Goal: Information Seeking & Learning: Learn about a topic

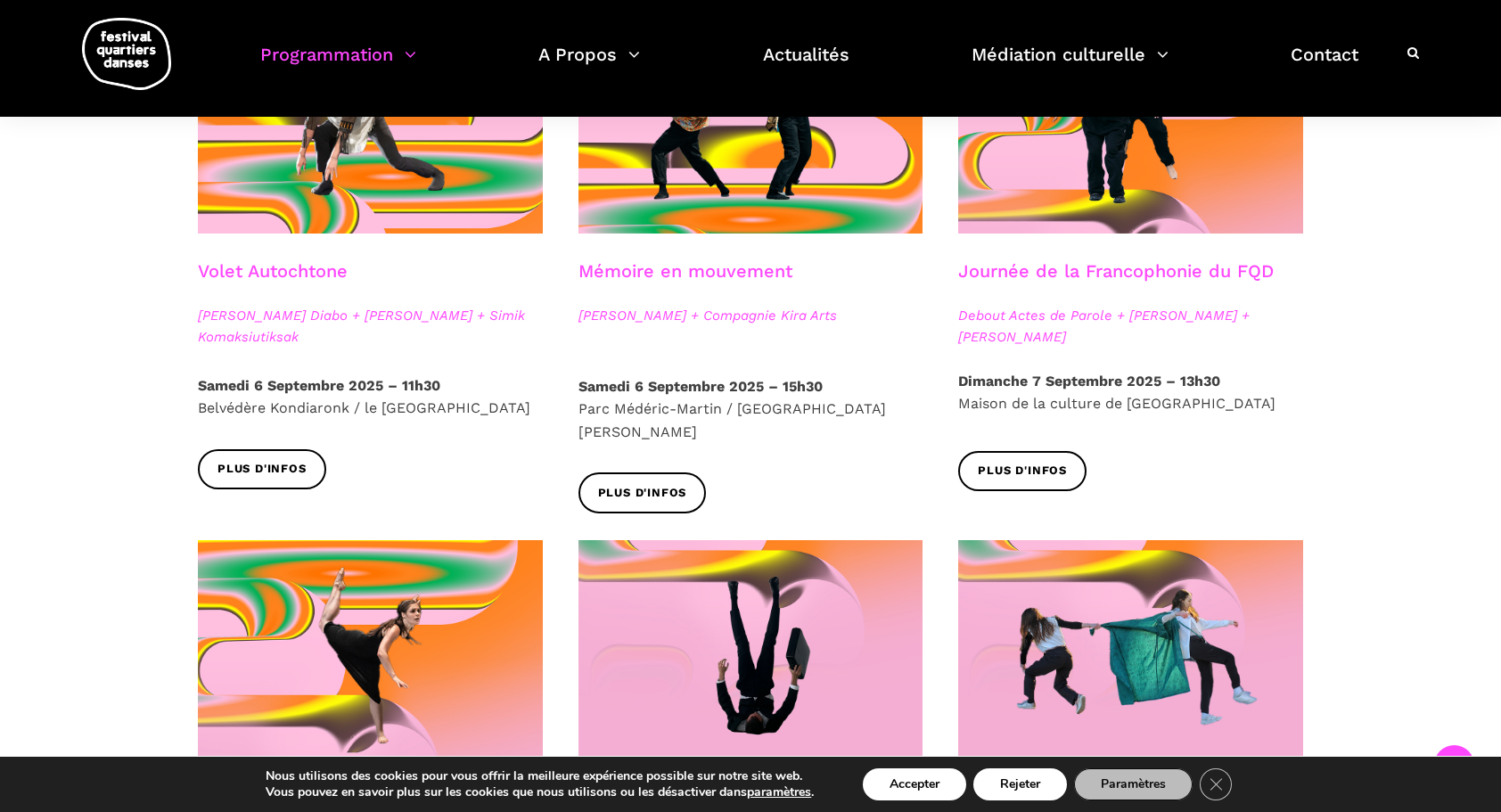
scroll to position [1065, 0]
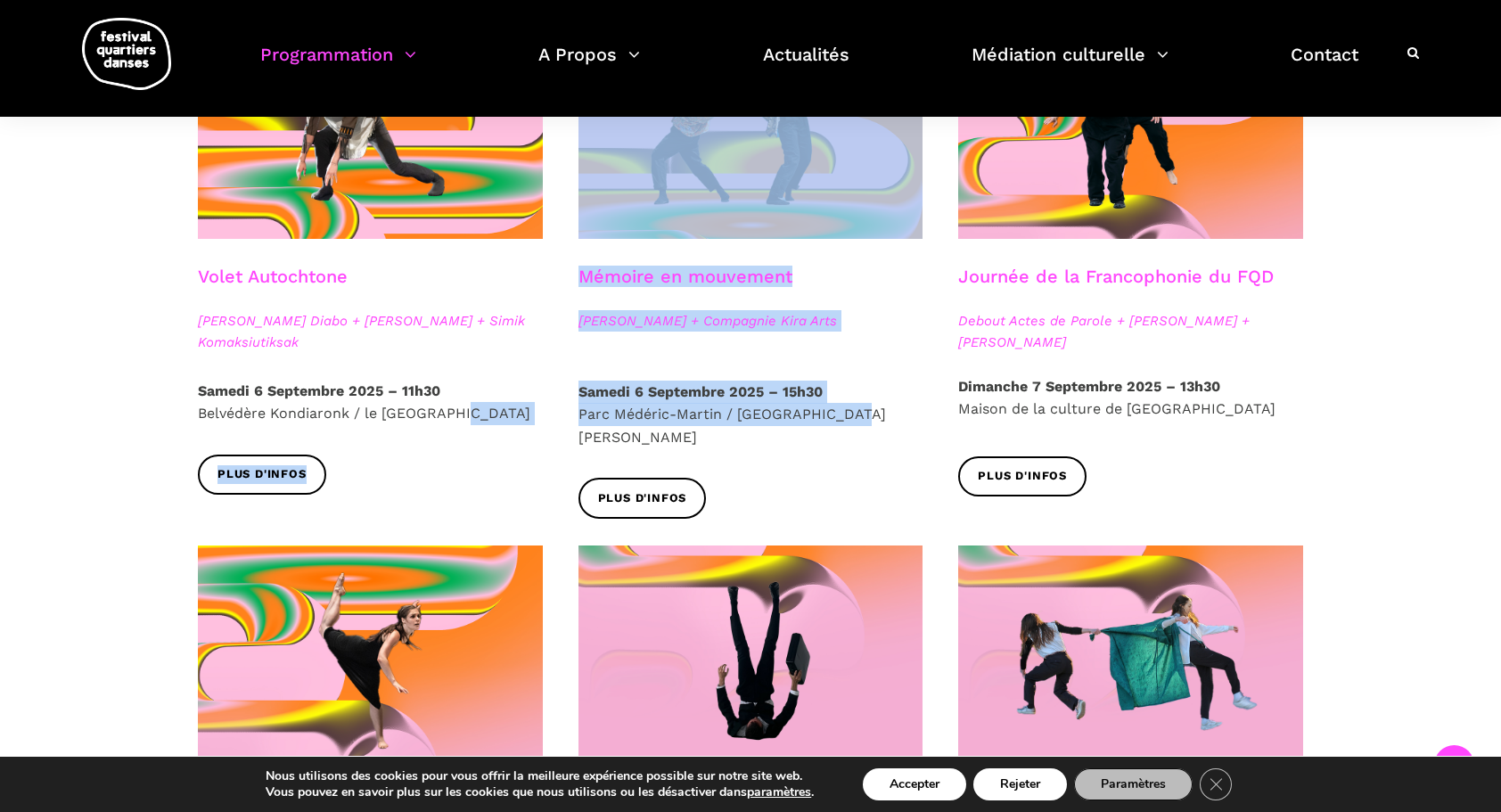
drag, startPoint x: 551, startPoint y: 415, endPoint x: 857, endPoint y: 425, distance: 306.2
click at [857, 425] on div "Spectacles extérieurs gratuits Pré-FQD A'nó:wara Dance Theatre - Ma nature urba…" at bounding box center [750, 469] width 1176 height 2134
click at [854, 419] on p "[DATE] 15h30 [GEOGRAPHIC_DATA] / [GEOGRAPHIC_DATA]" at bounding box center [750, 415] width 344 height 69
click at [882, 419] on p "[DATE] 15h30 [GEOGRAPHIC_DATA] / [GEOGRAPHIC_DATA]" at bounding box center [750, 415] width 344 height 69
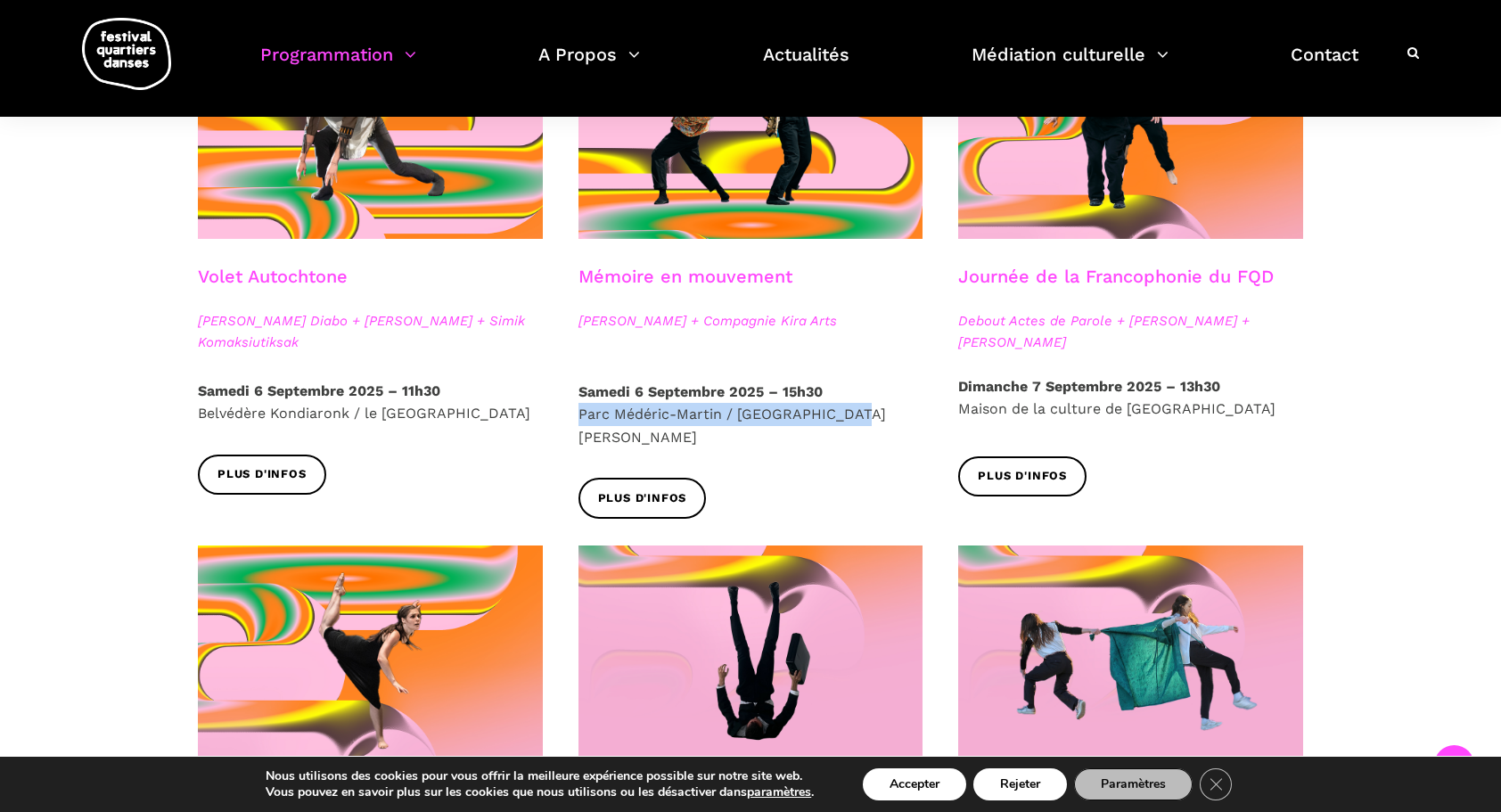
drag, startPoint x: 574, startPoint y: 413, endPoint x: 871, endPoint y: 431, distance: 297.5
click at [871, 431] on div "[DATE] 15h30 [GEOGRAPHIC_DATA] / [GEOGRAPHIC_DATA]" at bounding box center [751, 429] width 381 height 98
copy p "Parc Médéric-Martin / [GEOGRAPHIC_DATA][PERSON_NAME]"
click at [1379, 354] on div "Spectacles extérieurs gratuits Pré-FQD A'nó:wara Dance Theatre - Ma nature urba…" at bounding box center [750, 469] width 1501 height 2134
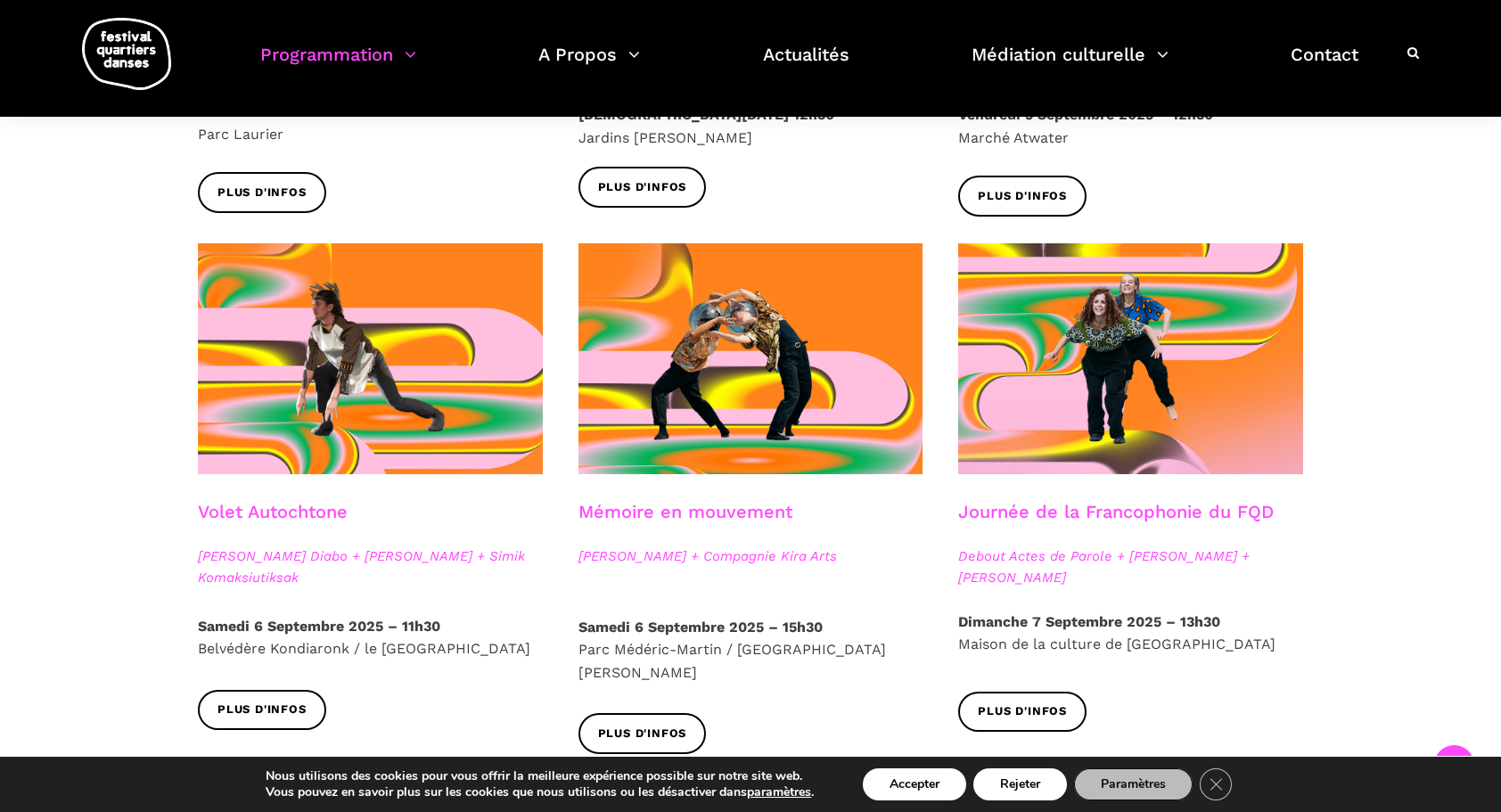
scroll to position [829, 0]
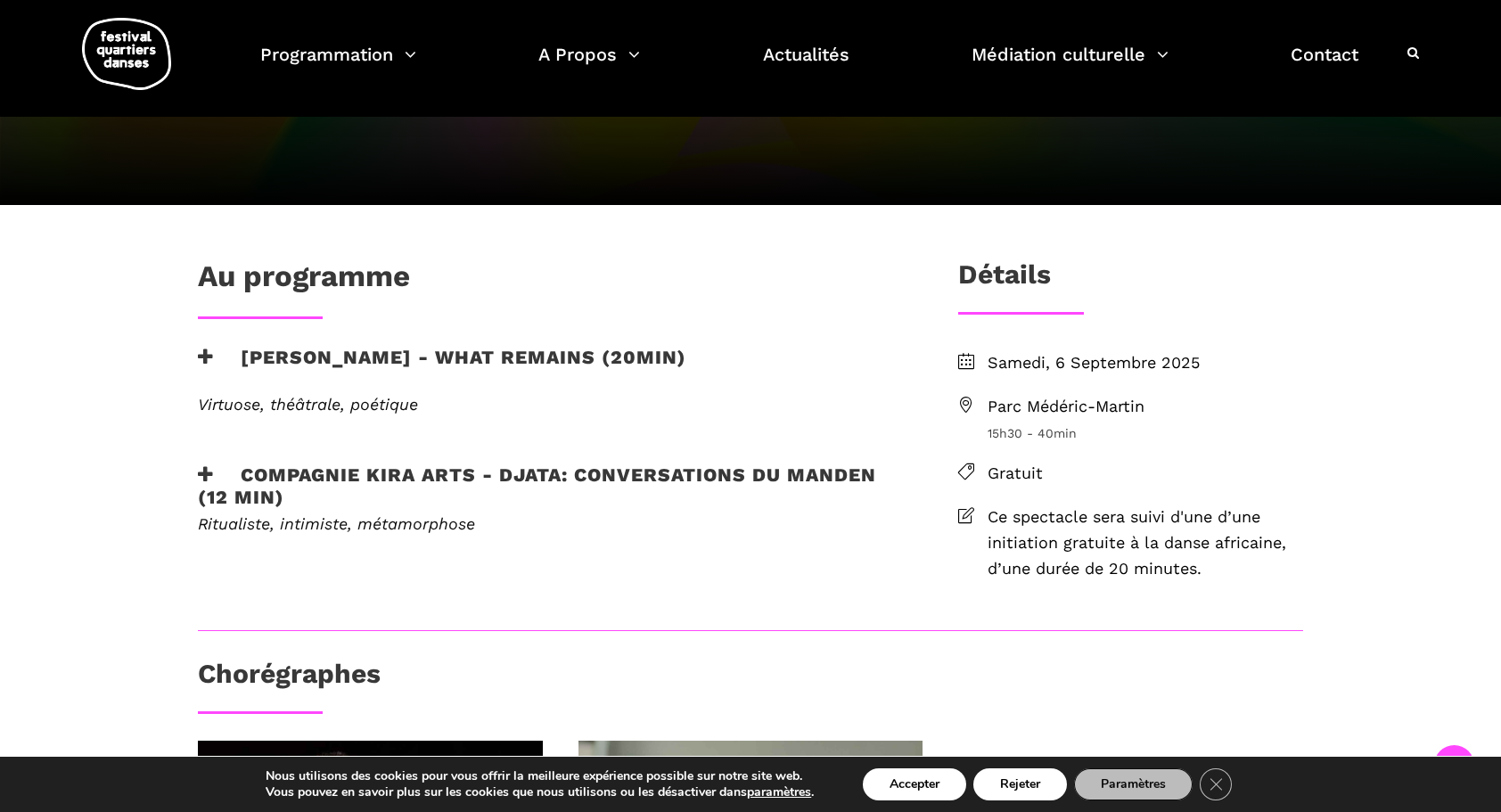
scroll to position [325, 0]
